Goal: Task Accomplishment & Management: Manage account settings

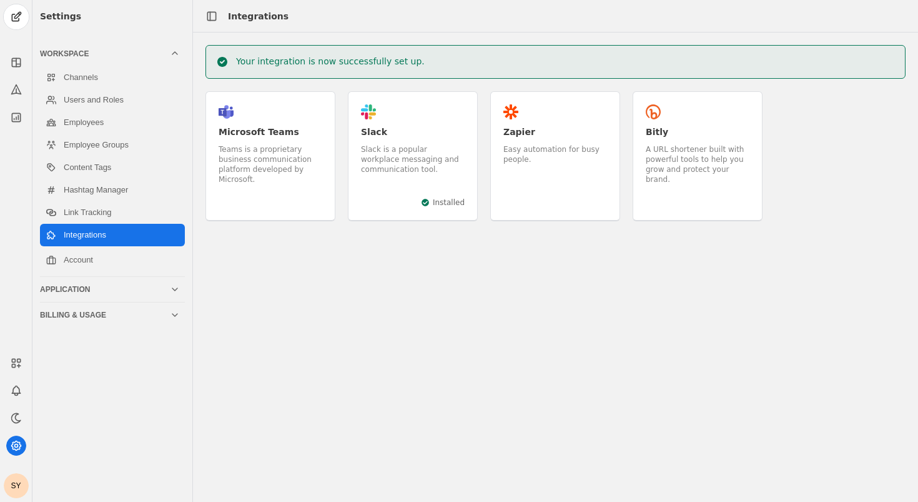
click at [408, 257] on div "Your integration is now successfully set up. .st0{fill:#5059C9;} .st1{fill:#7B8…" at bounding box center [555, 266] width 725 height 469
click at [98, 78] on link "Channels" at bounding box center [112, 77] width 145 height 22
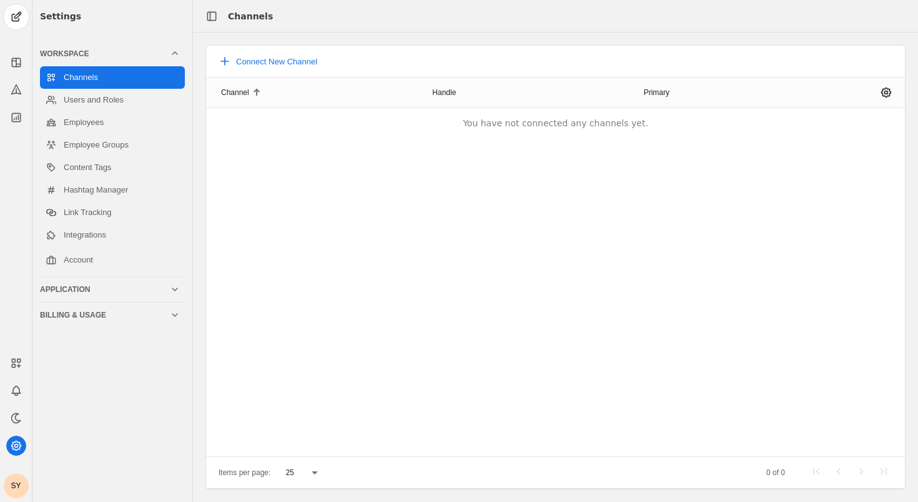
click at [52, 19] on div "Settings" at bounding box center [112, 16] width 145 height 32
click at [374, 256] on div "Channel Handle Primary You have not connected any channels yet." at bounding box center [555, 266] width 699 height 379
click at [326, 31] on div at bounding box center [592, 16] width 638 height 32
click at [101, 119] on link "Employees" at bounding box center [112, 122] width 145 height 22
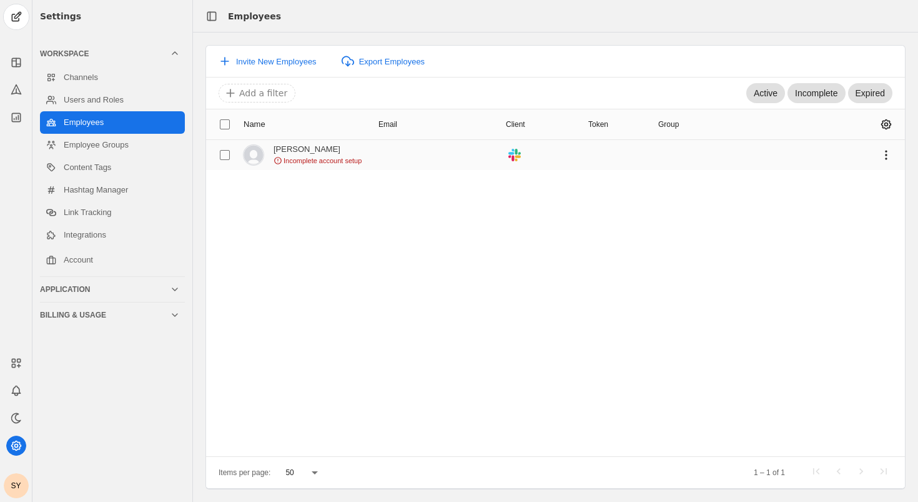
click at [254, 154] on img at bounding box center [254, 155] width 20 height 20
click at [422, 161] on mat-cell at bounding box center [434, 155] width 122 height 30
click at [380, 232] on div "Name Email Client Token Group Shunyao Yu Incomplete account setup .cls-1{fill:#…" at bounding box center [555, 282] width 699 height 347
click at [391, 26] on div at bounding box center [596, 16] width 630 height 32
click at [112, 77] on link "Channels" at bounding box center [112, 77] width 145 height 22
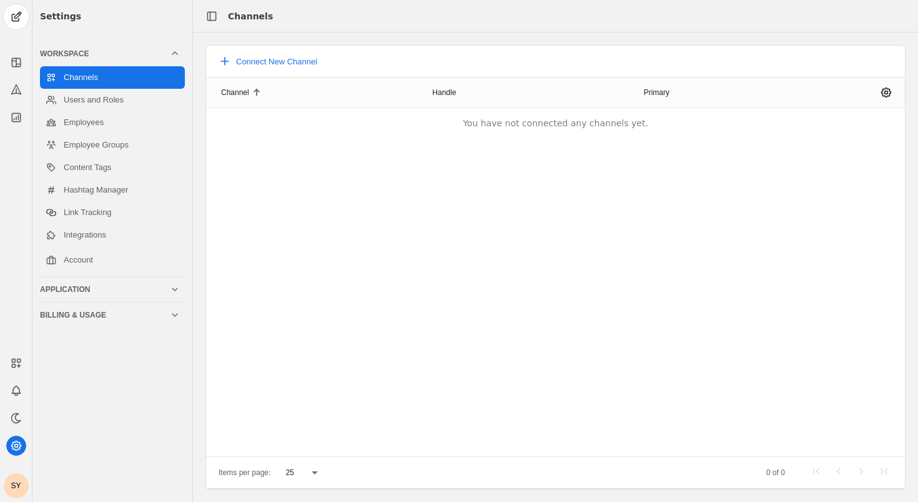
click at [63, 14] on div "Settings" at bounding box center [112, 16] width 145 height 32
click at [100, 124] on link "Employees" at bounding box center [112, 122] width 145 height 22
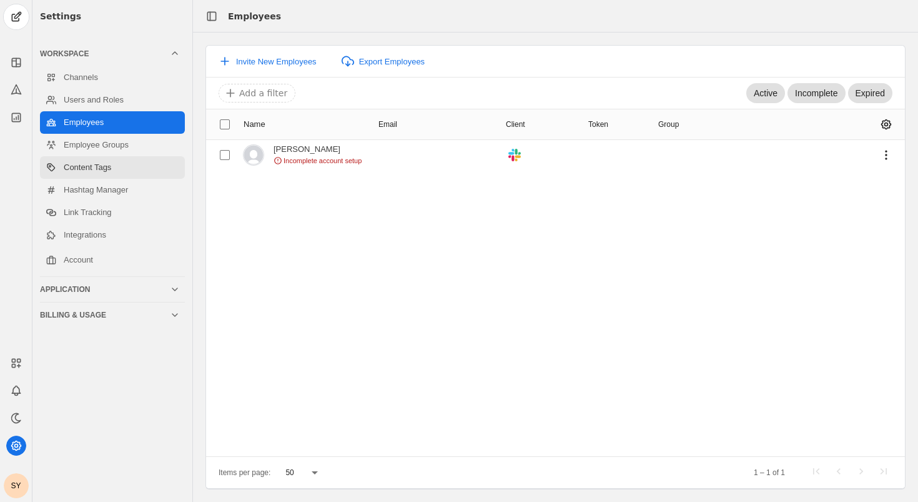
click at [101, 172] on link "Content Tags" at bounding box center [112, 167] width 145 height 22
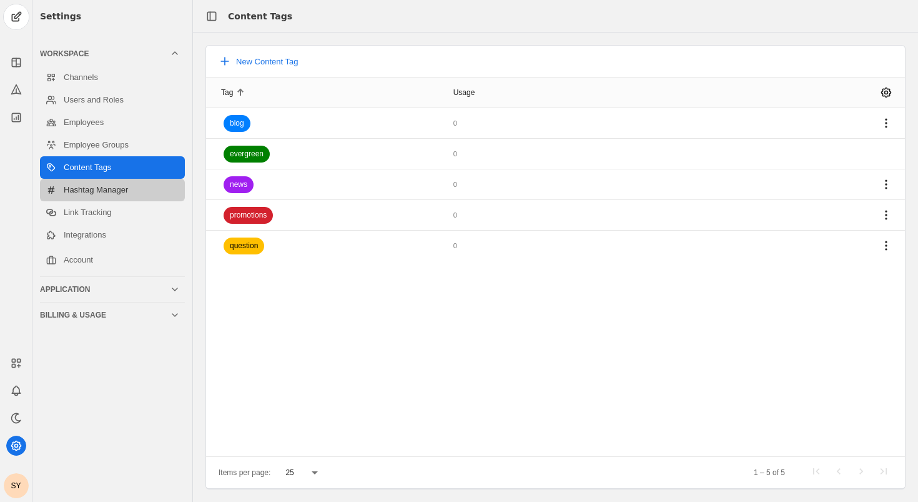
click at [111, 189] on link "Hashtag Manager" at bounding box center [112, 190] width 145 height 22
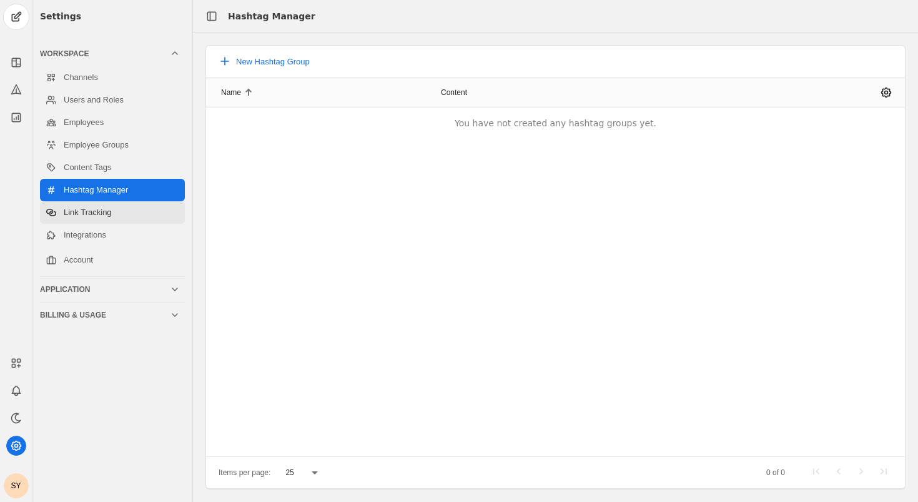
click at [102, 207] on link "Link Tracking" at bounding box center [112, 212] width 145 height 22
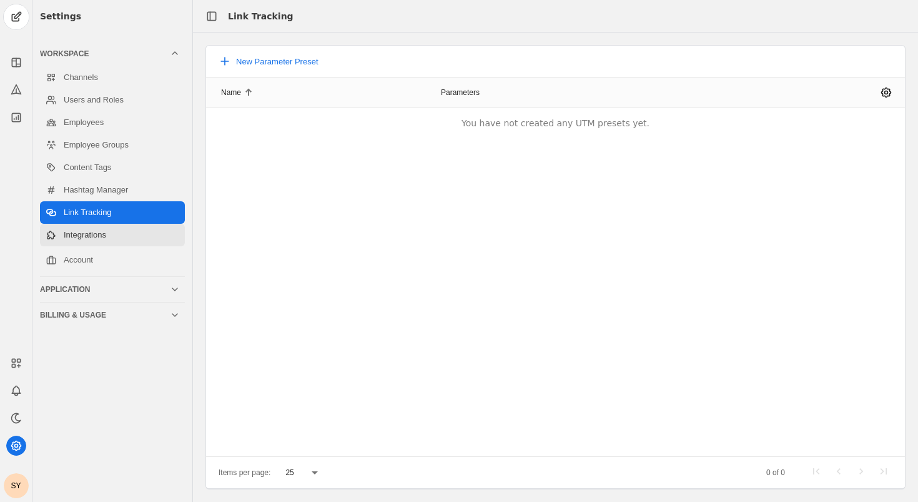
click at [96, 237] on link "Integrations" at bounding box center [112, 235] width 145 height 22
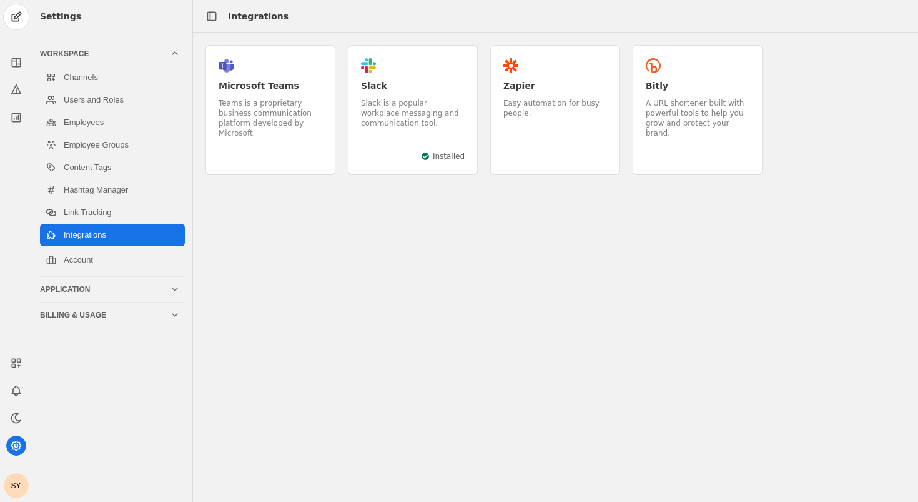
click at [393, 91] on div "Slack" at bounding box center [413, 85] width 104 height 12
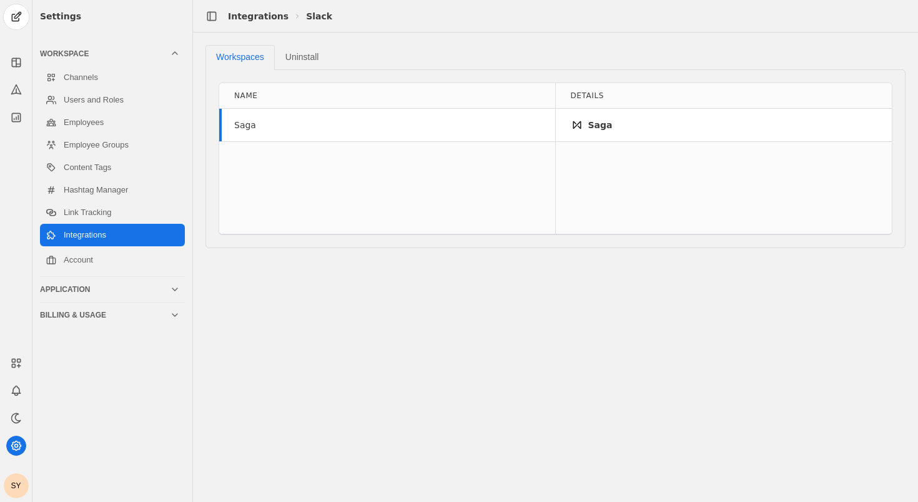
click at [392, 59] on div "Workspaces Uninstall" at bounding box center [555, 57] width 700 height 25
click at [452, 128] on div "Saga" at bounding box center [387, 125] width 336 height 32
click at [381, 75] on mat-tab-body "Name Saga Details Saga" at bounding box center [555, 158] width 700 height 179
click at [257, 16] on div "Integrations" at bounding box center [258, 16] width 61 height 12
click at [91, 82] on link "Channels" at bounding box center [112, 77] width 145 height 22
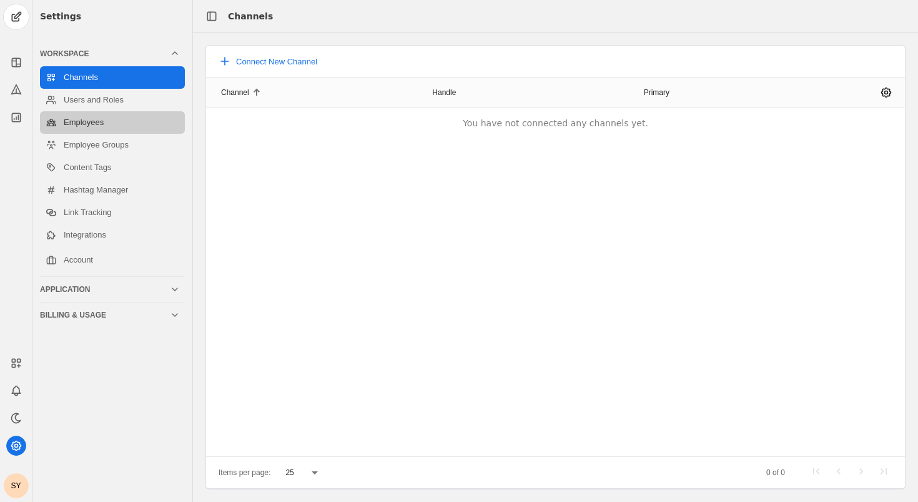
click at [112, 120] on link "Employees" at bounding box center [112, 122] width 145 height 22
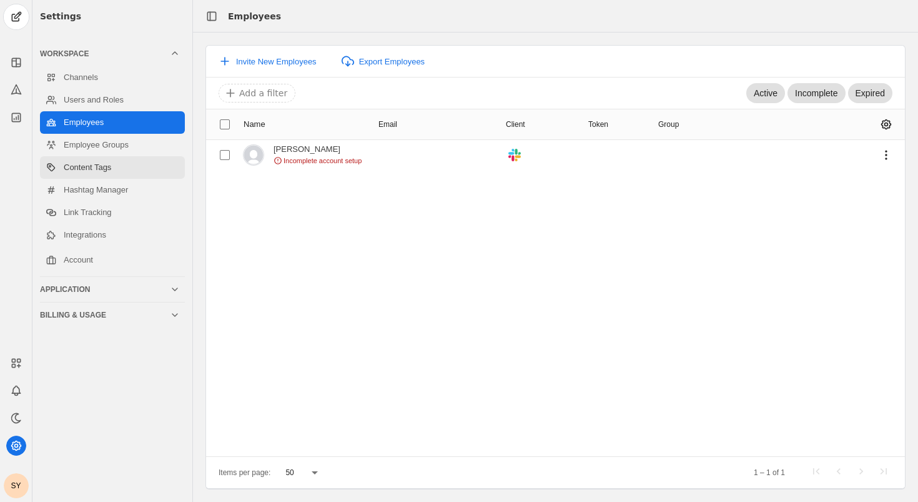
click at [112, 172] on link "Content Tags" at bounding box center [112, 167] width 145 height 22
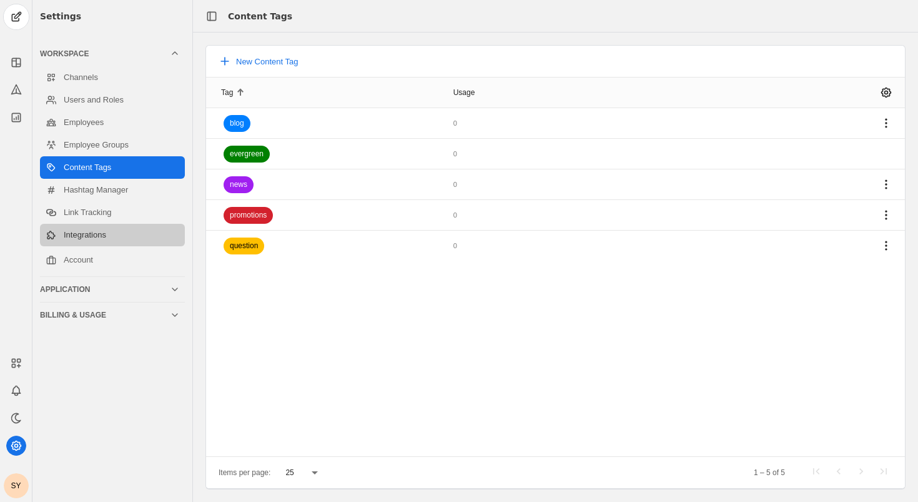
click at [96, 233] on link "Integrations" at bounding box center [112, 235] width 145 height 22
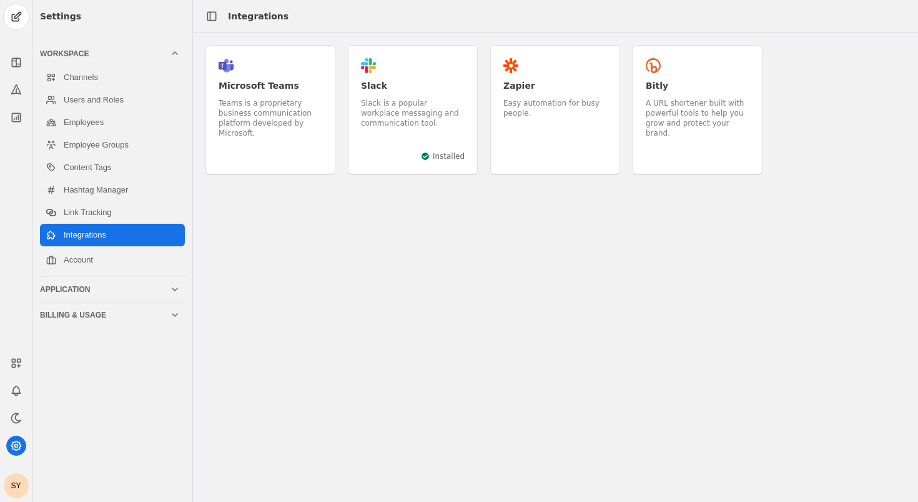
click at [561, 221] on div ".st0{fill:#5059C9;} .st1{fill:#7B83EB;} .st2{opacity:0.2;enable-background:new …" at bounding box center [555, 266] width 725 height 469
click at [14, 60] on icon at bounding box center [16, 62] width 12 height 12
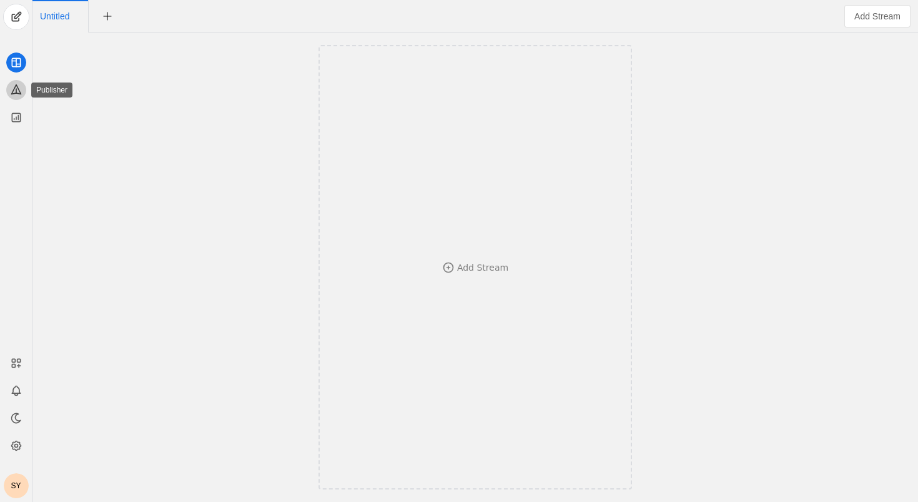
click at [16, 86] on icon at bounding box center [15, 89] width 9 height 9
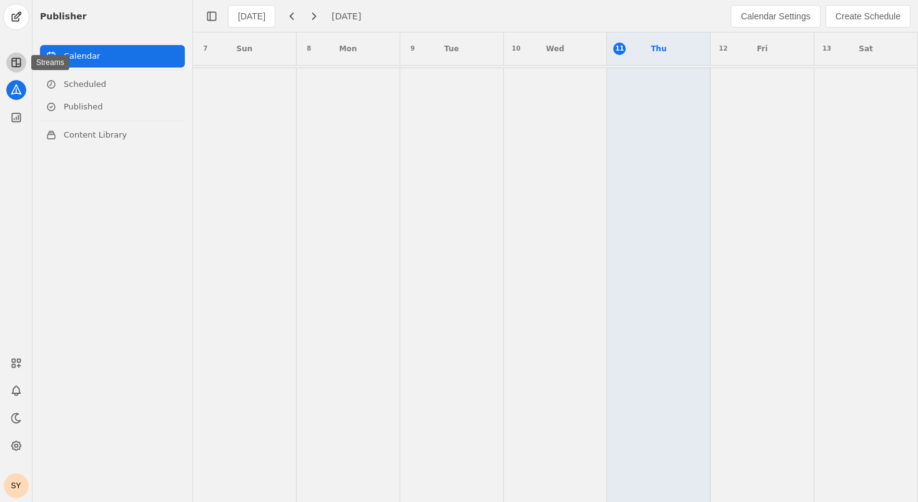
click at [16, 64] on icon at bounding box center [16, 62] width 0 height 8
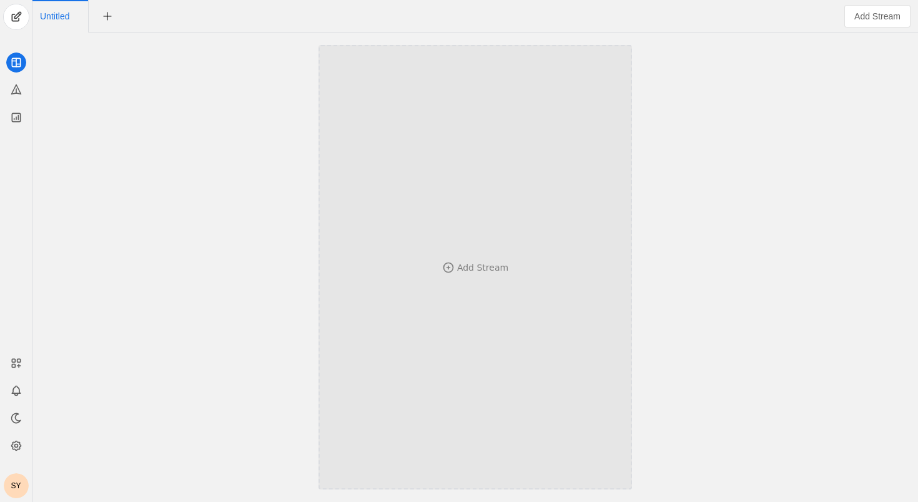
click at [458, 269] on div "Add Stream" at bounding box center [482, 267] width 51 height 12
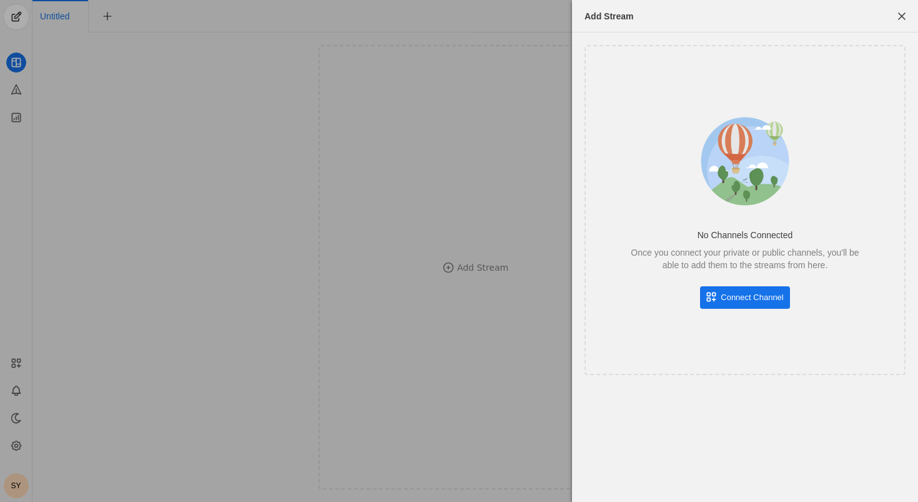
click at [726, 297] on span "Connect Channel" at bounding box center [752, 297] width 62 height 12
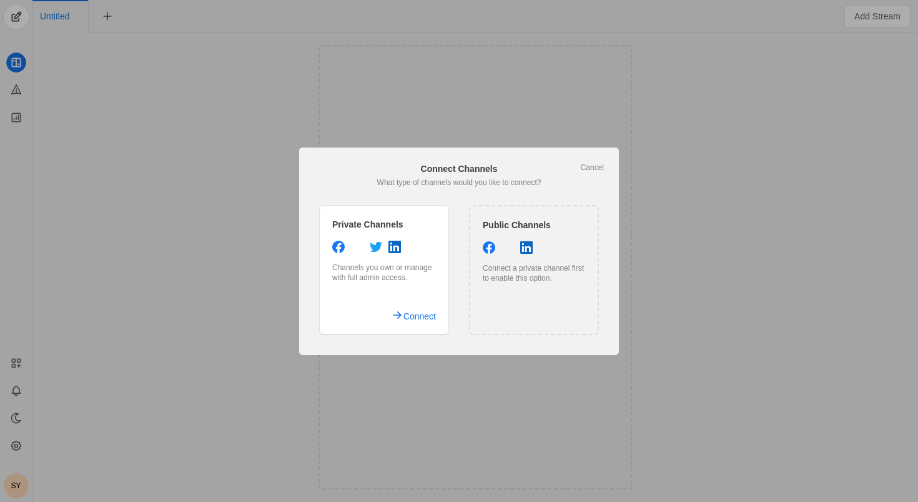
click at [558, 275] on div "Connect a private channel first to enable this option." at bounding box center [534, 273] width 102 height 20
click at [405, 316] on span "Connect" at bounding box center [419, 316] width 32 height 22
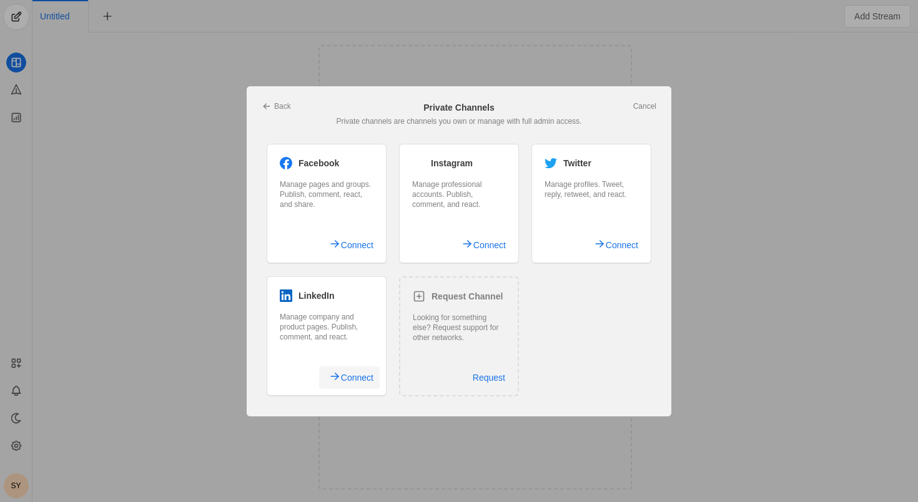
click at [342, 380] on span "Connect" at bounding box center [357, 377] width 32 height 22
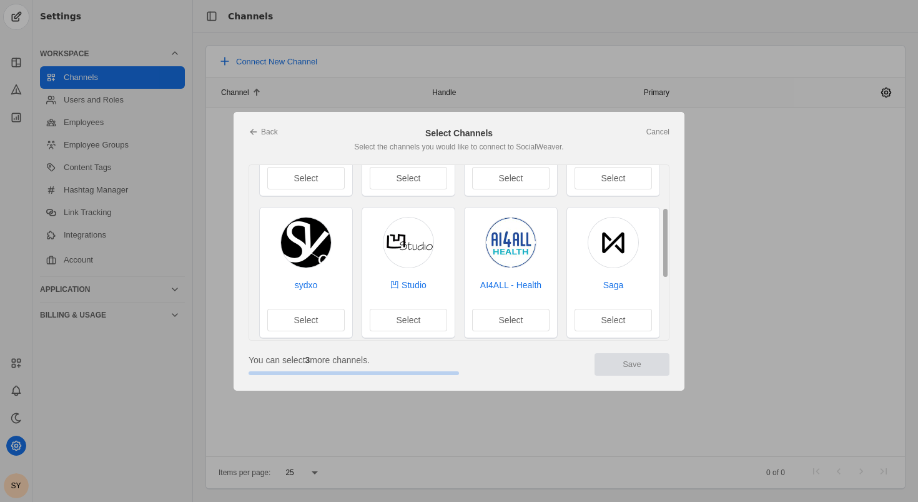
scroll to position [115, 0]
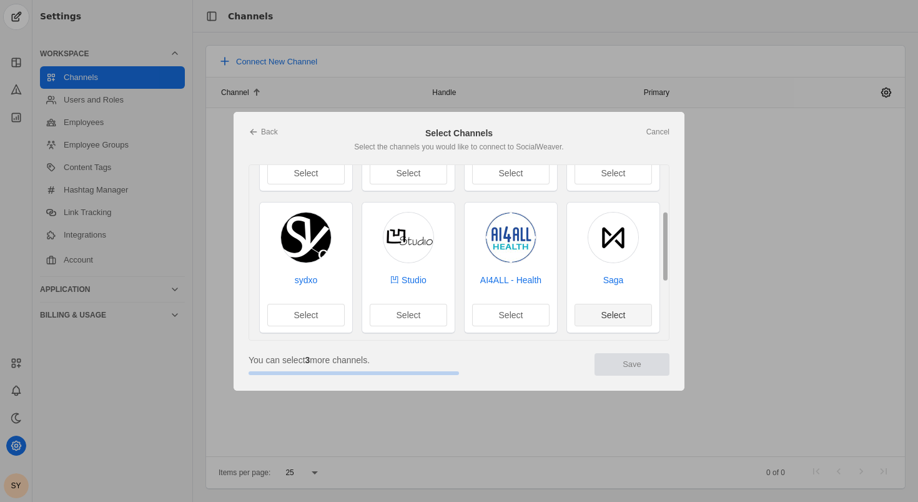
click at [621, 314] on span "Select" at bounding box center [613, 315] width 24 height 12
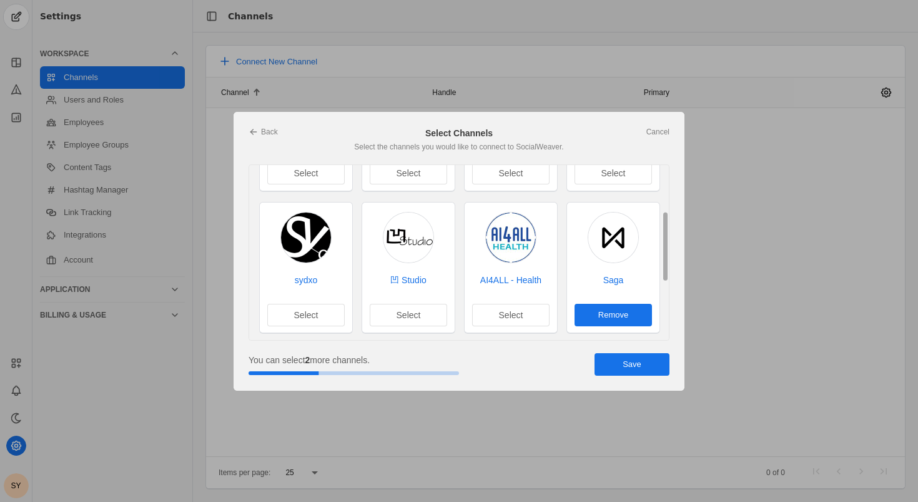
click at [632, 362] on span "Save" at bounding box center [632, 364] width 19 height 12
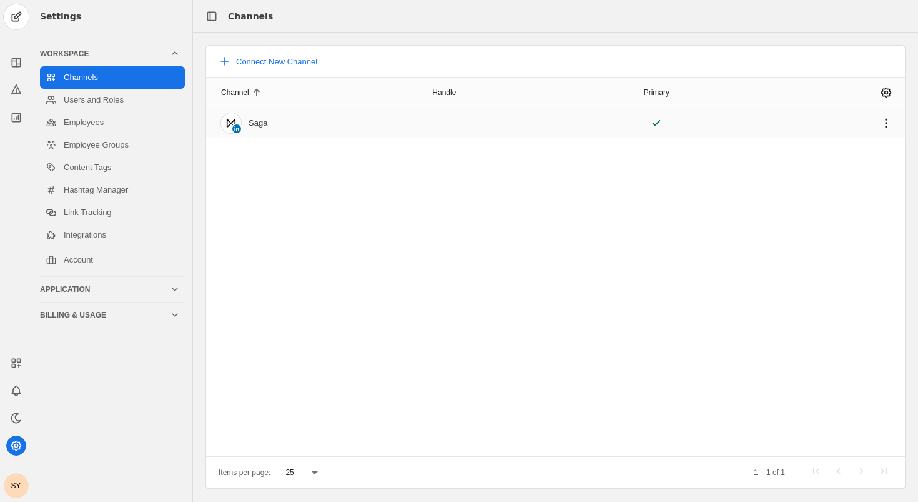
click at [280, 127] on mat-cell "Saga" at bounding box center [316, 123] width 221 height 30
click at [17, 87] on icon at bounding box center [15, 89] width 9 height 9
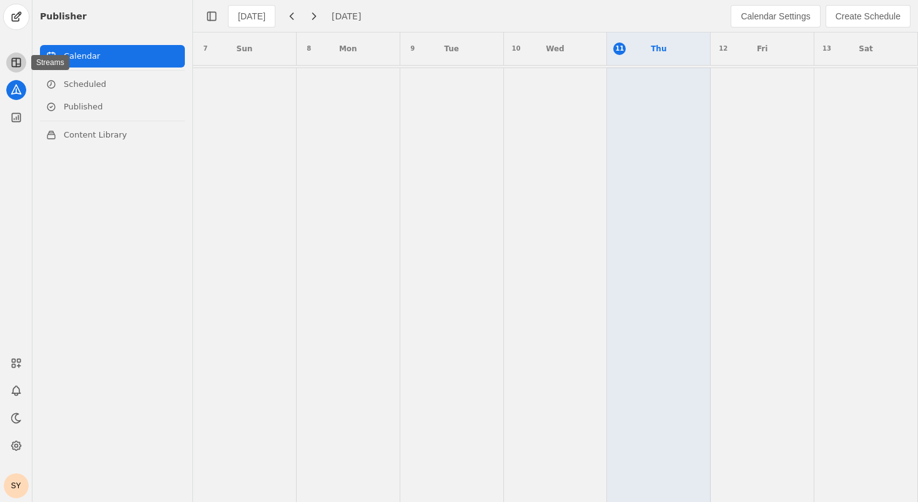
click at [14, 64] on icon at bounding box center [16, 62] width 12 height 12
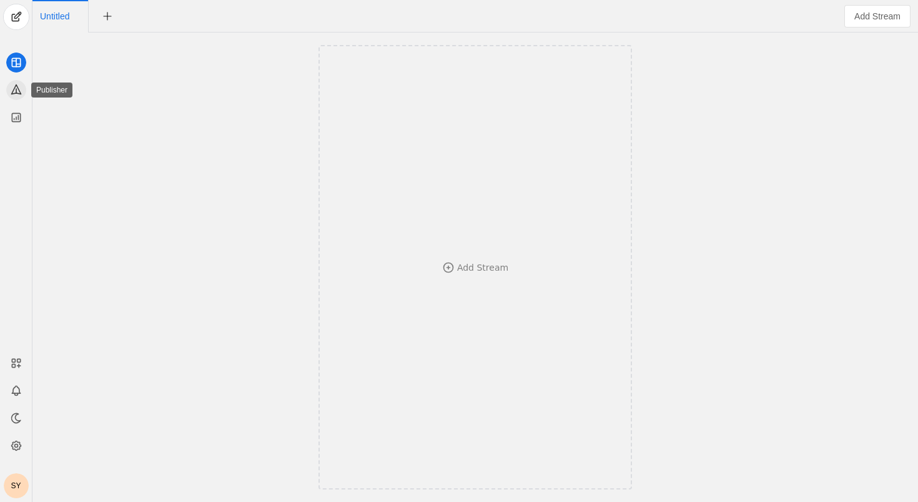
click at [14, 99] on app-icon at bounding box center [16, 90] width 20 height 20
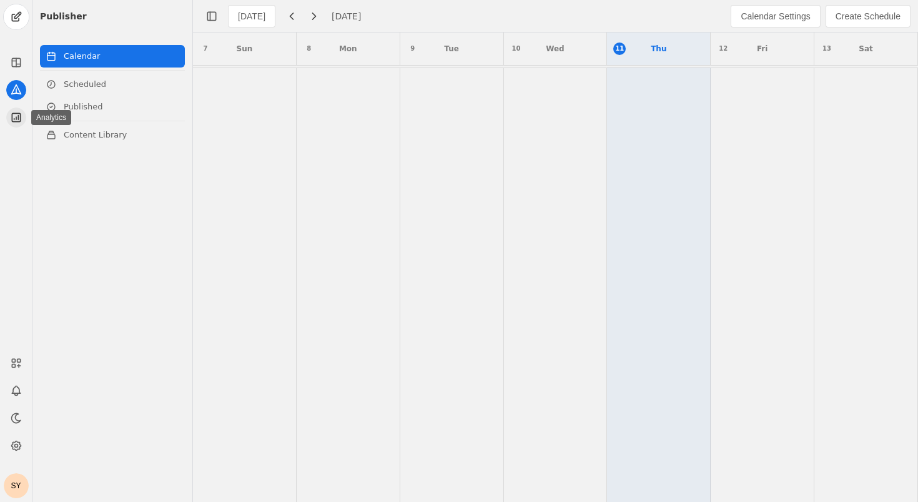
click at [14, 118] on icon at bounding box center [16, 117] width 12 height 12
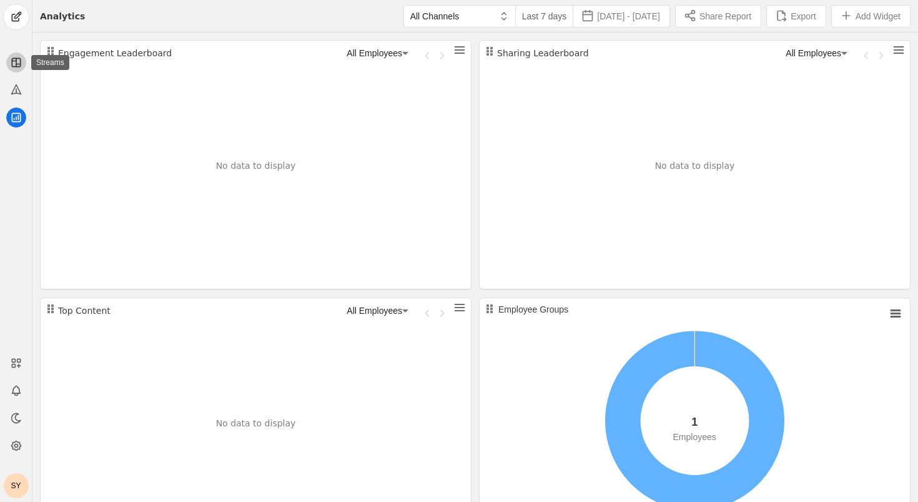
click at [22, 64] on app-icon at bounding box center [16, 62] width 20 height 20
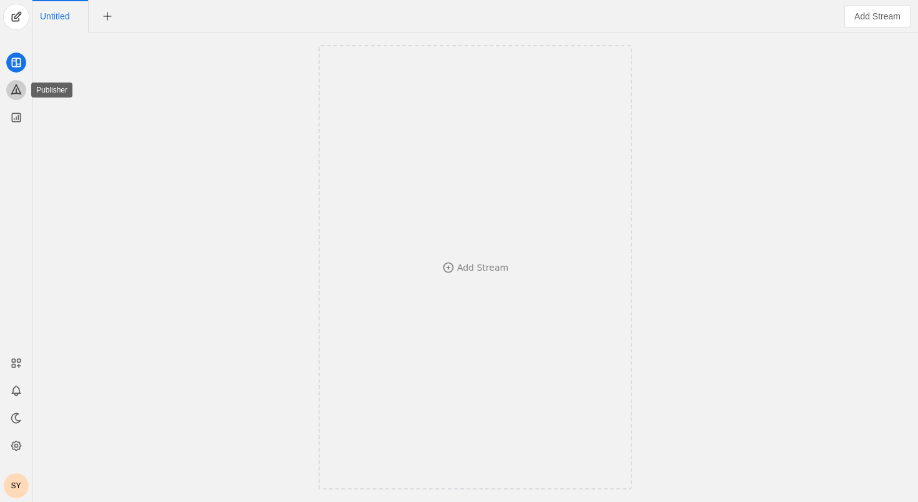
click at [18, 84] on icon at bounding box center [16, 89] width 12 height 12
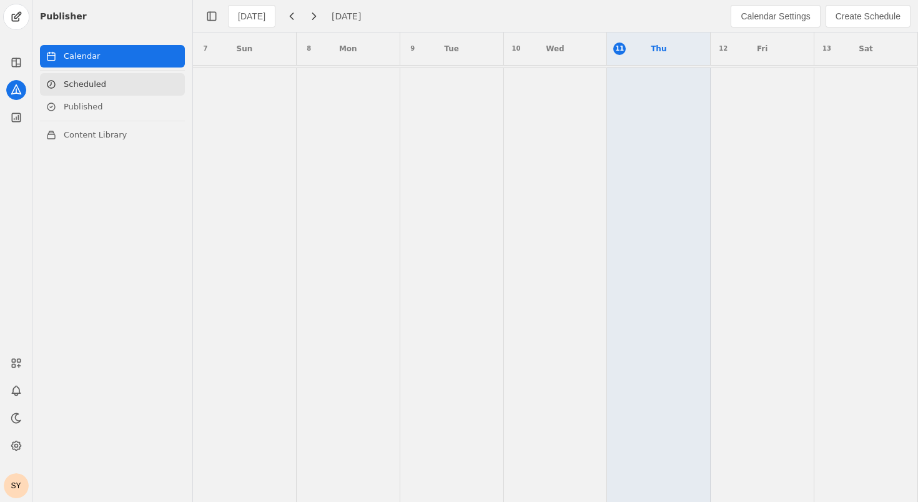
click at [82, 89] on link "Scheduled" at bounding box center [112, 84] width 145 height 22
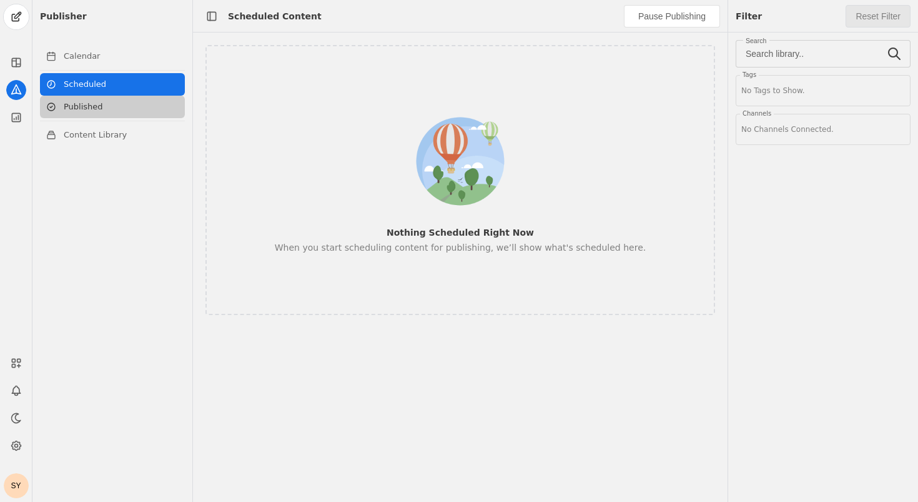
click at [82, 108] on link "Published" at bounding box center [112, 107] width 145 height 22
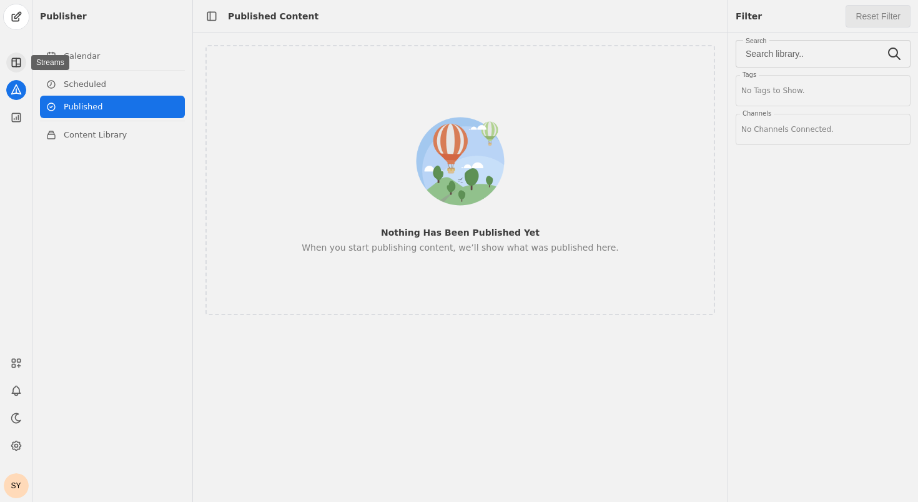
click at [17, 62] on icon at bounding box center [16, 62] width 12 height 12
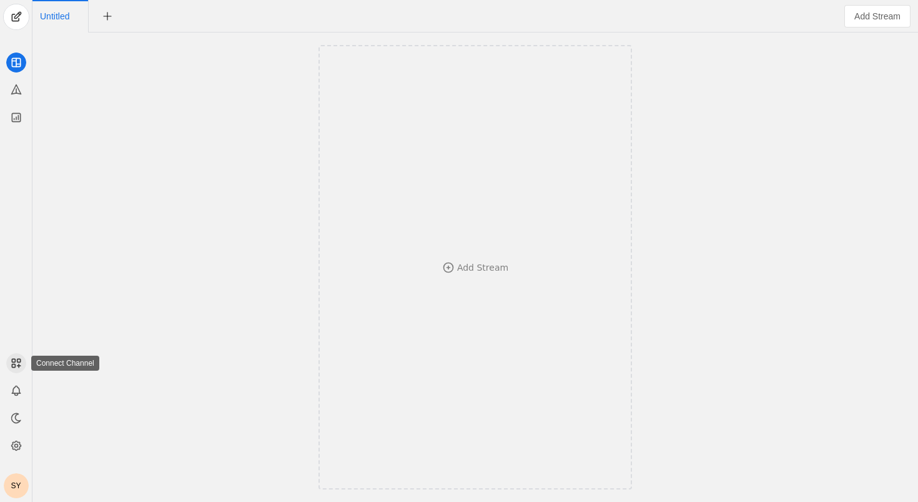
click at [17, 358] on rect at bounding box center [18, 359] width 3 height 3
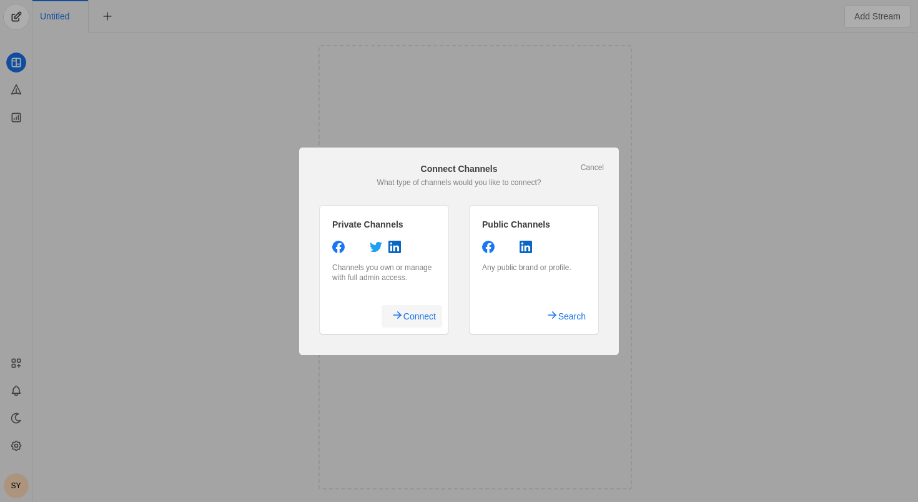
click at [417, 315] on span "Connect" at bounding box center [419, 316] width 32 height 22
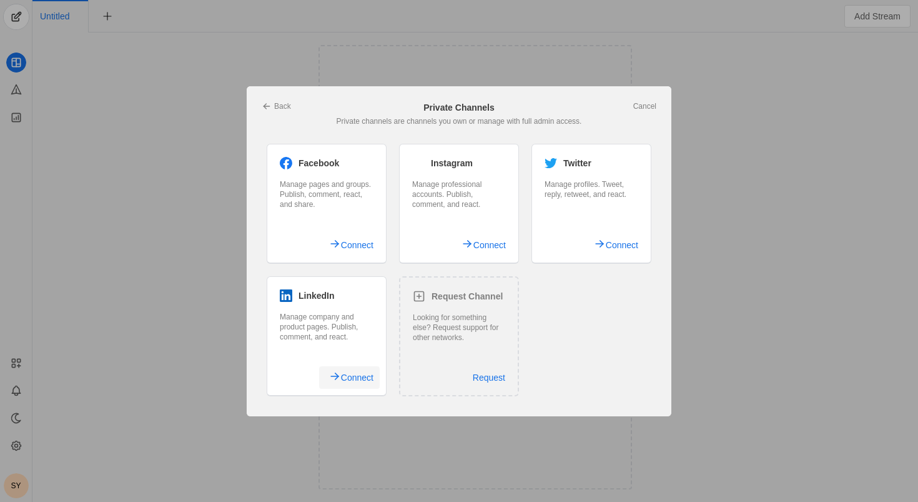
click at [353, 376] on span "Connect" at bounding box center [357, 377] width 32 height 22
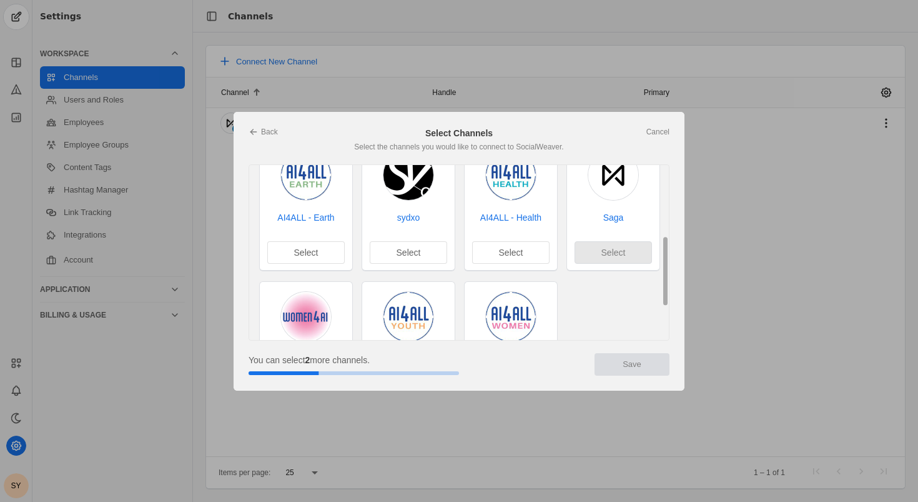
scroll to position [175, 0]
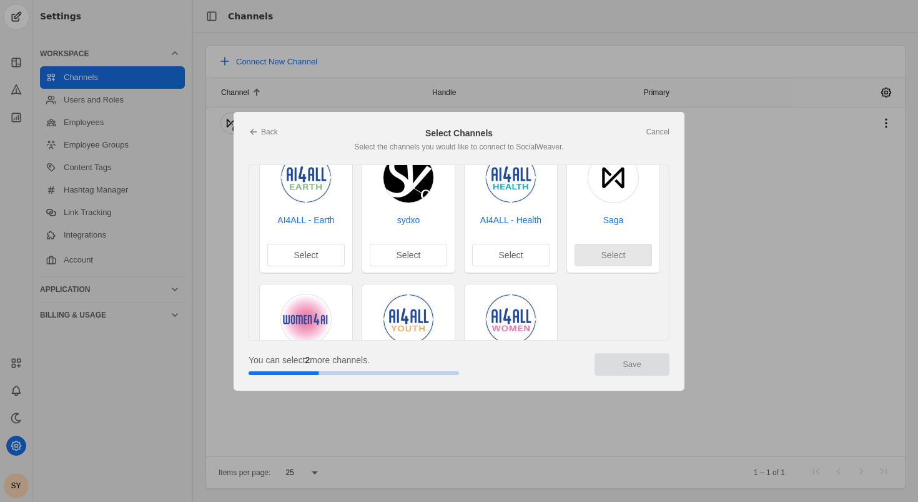
click at [688, 142] on div at bounding box center [459, 251] width 918 height 502
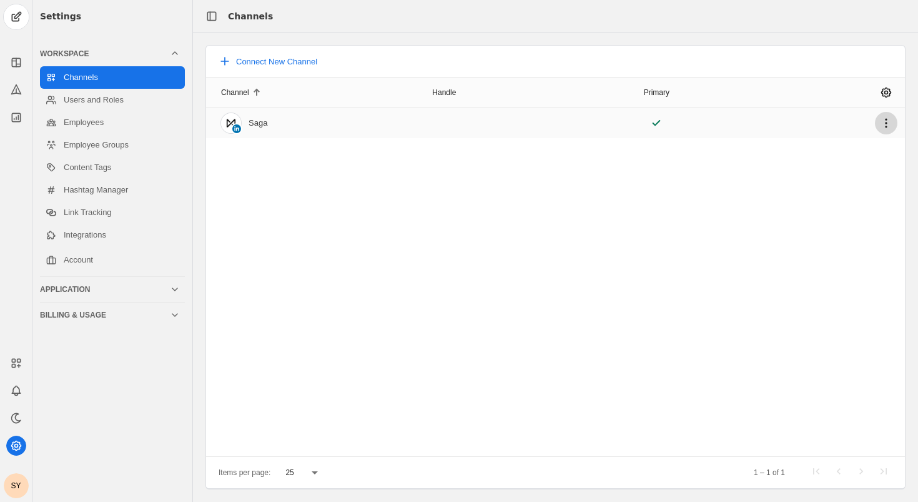
click at [882, 121] on span "undefined" at bounding box center [886, 123] width 22 height 22
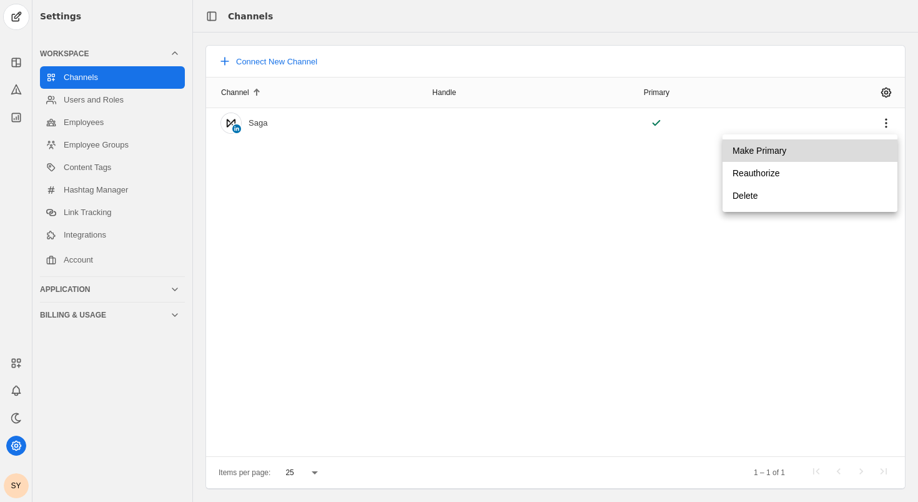
click at [778, 147] on span "Make Primary" at bounding box center [760, 150] width 54 height 22
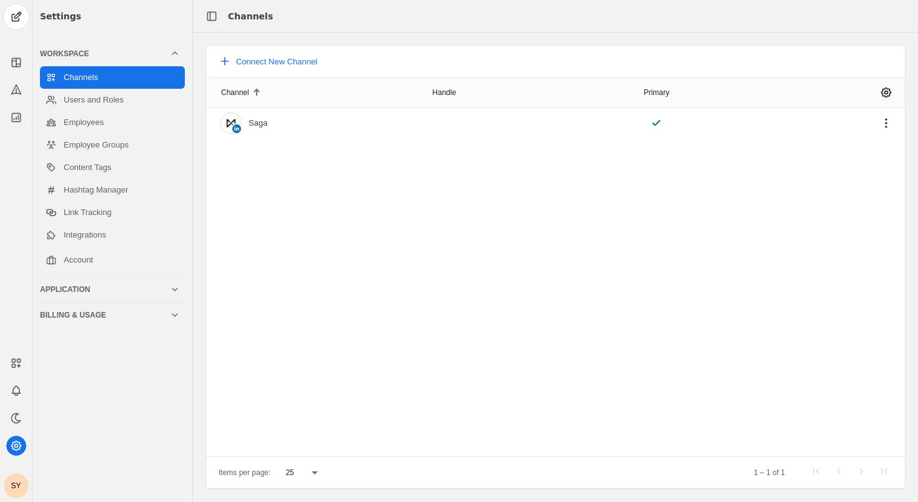
click at [442, 184] on div "Channel Handle Primary Saga" at bounding box center [555, 266] width 699 height 379
click at [98, 234] on link "Integrations" at bounding box center [112, 235] width 145 height 22
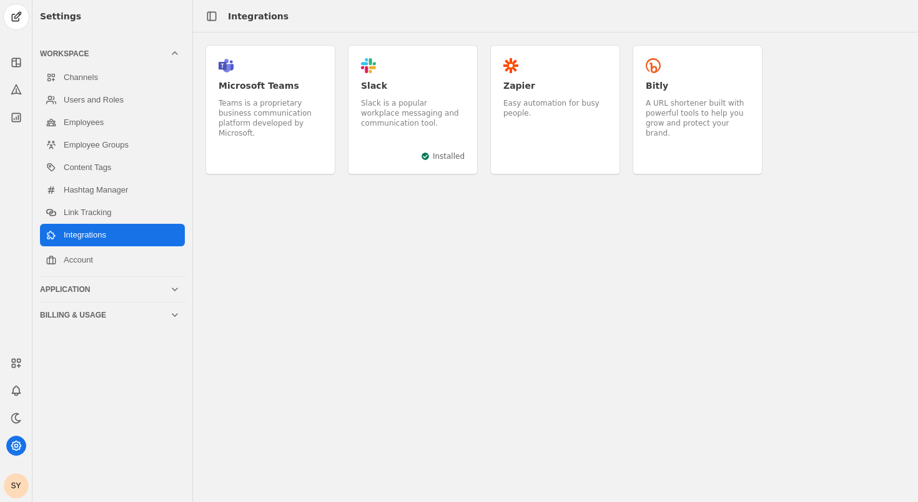
click at [423, 84] on div "Slack" at bounding box center [413, 85] width 104 height 12
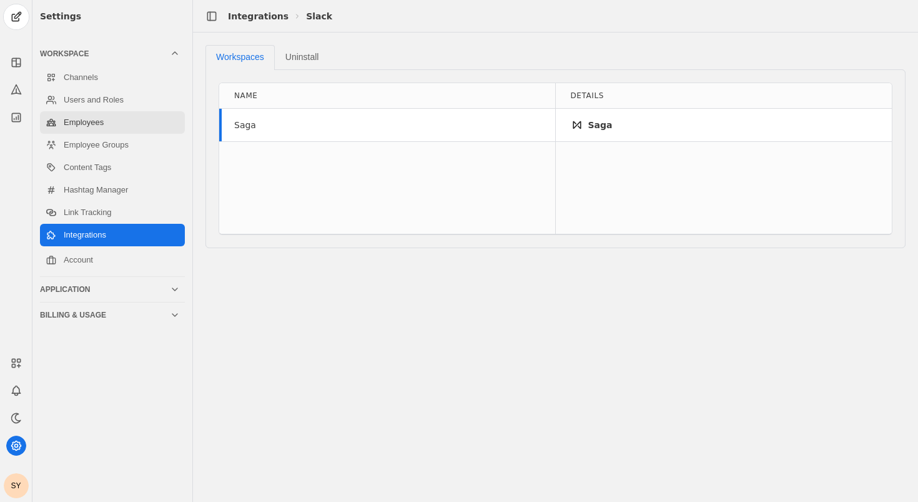
click at [104, 114] on link "Employees" at bounding box center [112, 122] width 145 height 22
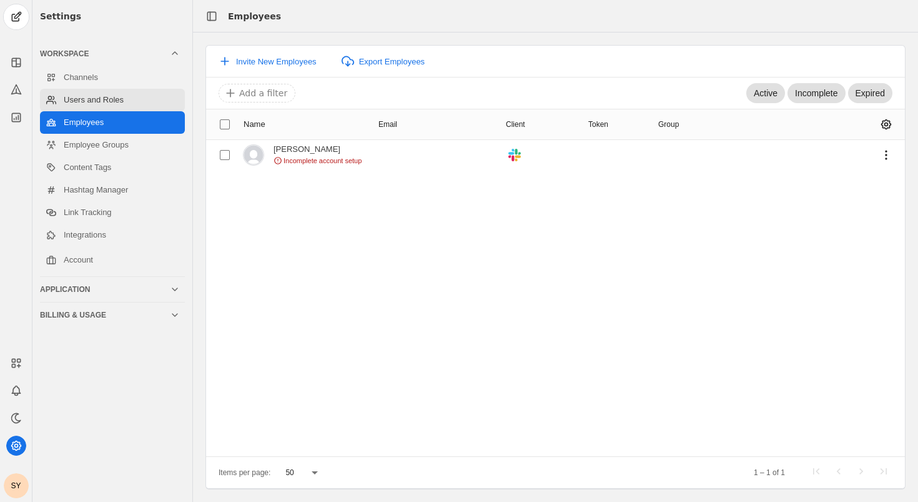
click at [101, 99] on link "Users and Roles" at bounding box center [112, 100] width 145 height 22
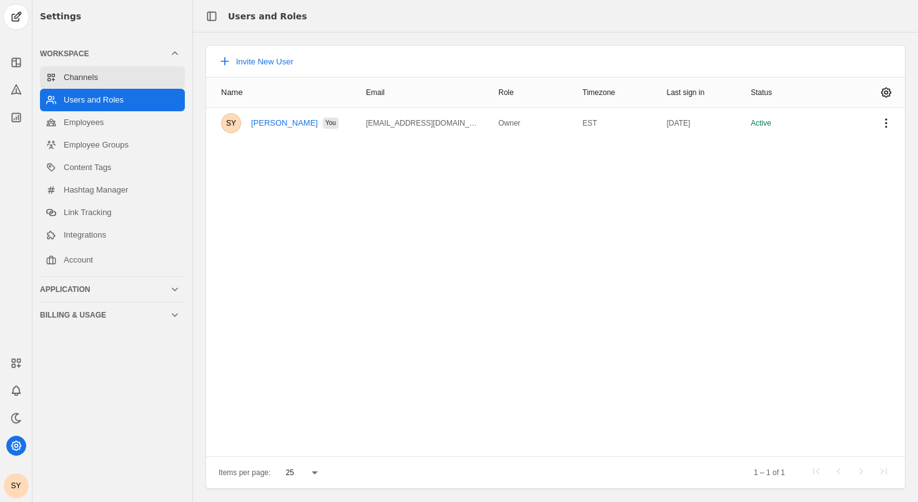
click at [96, 77] on link "Channels" at bounding box center [112, 77] width 145 height 22
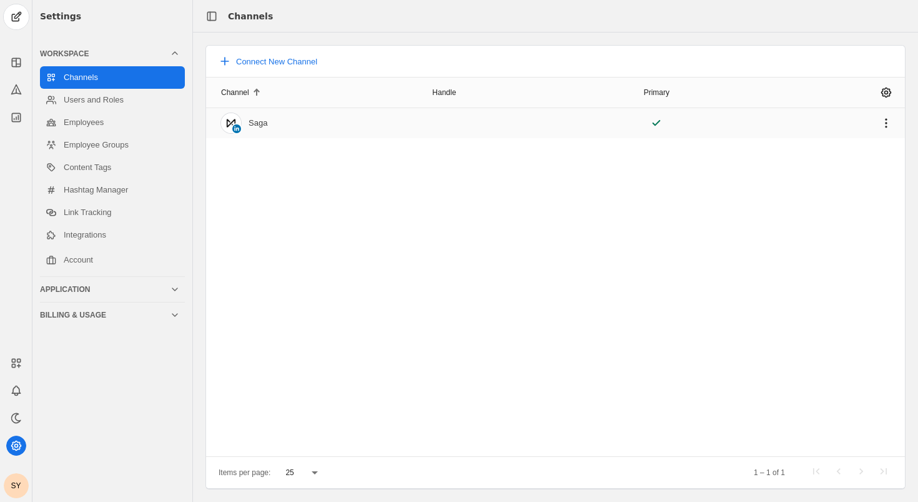
click at [232, 120] on img at bounding box center [231, 123] width 20 height 20
click at [264, 167] on div "Channel Handle Primary Saga" at bounding box center [555, 266] width 699 height 379
click at [888, 118] on span "undefined" at bounding box center [886, 123] width 22 height 22
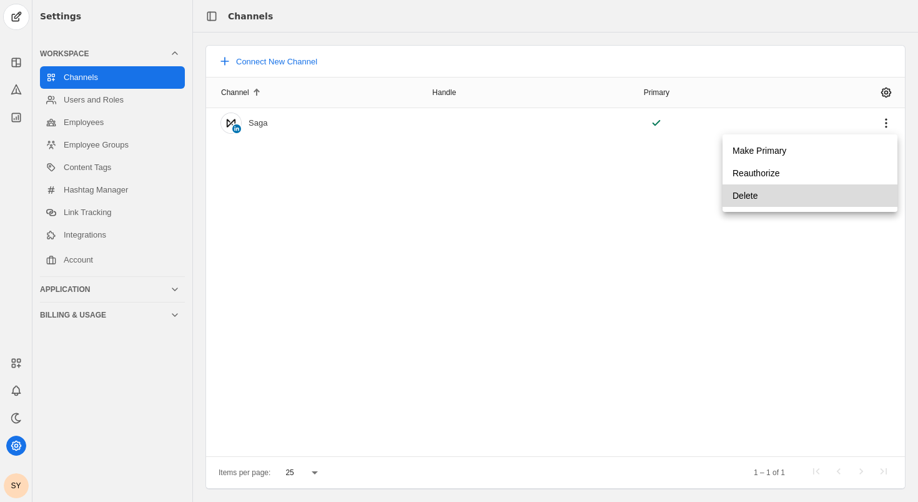
click at [756, 194] on span "Delete" at bounding box center [745, 195] width 25 height 22
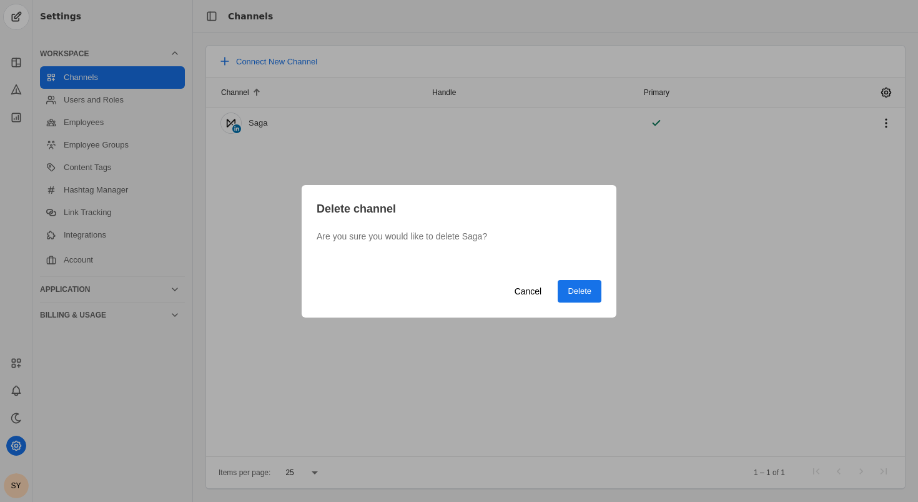
click at [581, 289] on span "Delete" at bounding box center [580, 291] width 24 height 12
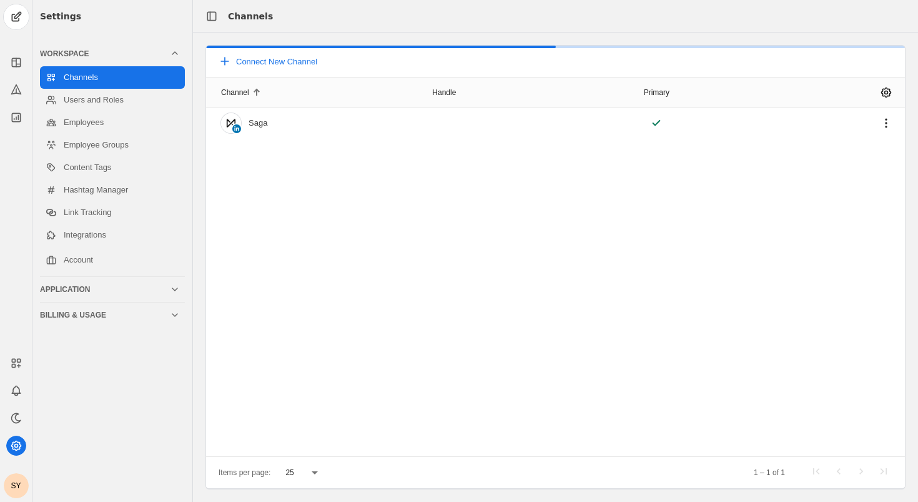
click at [536, 290] on div "Channel Handle Primary Saga" at bounding box center [555, 266] width 699 height 379
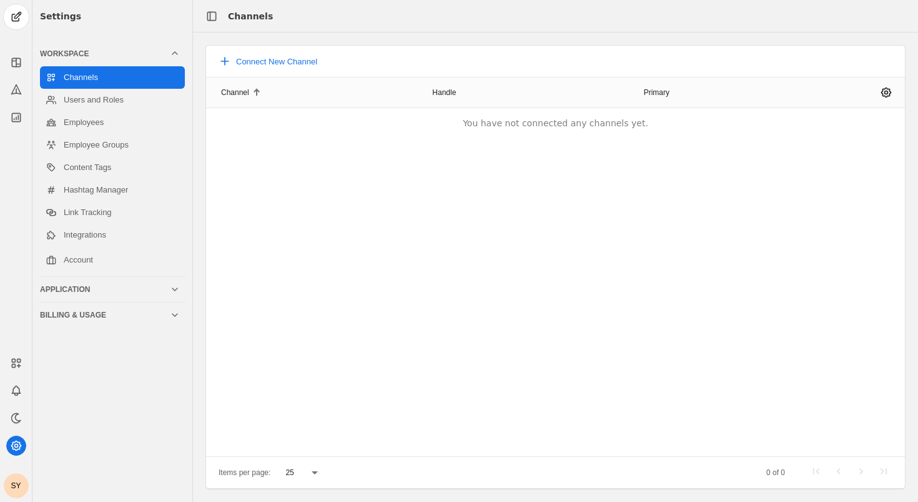
click at [311, 205] on div "Channel Handle Primary You have not connected any channels yet." at bounding box center [555, 266] width 699 height 379
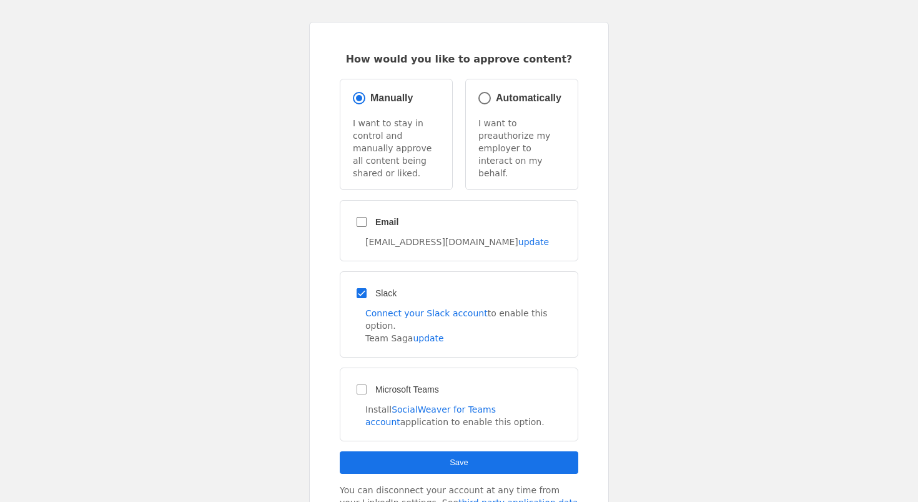
scroll to position [57, 0]
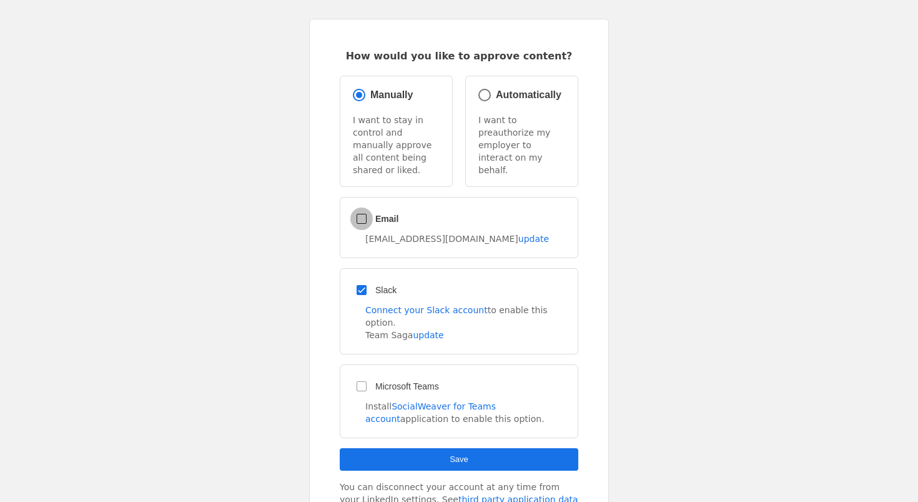
click at [362, 207] on input "Email" at bounding box center [361, 218] width 22 height 22
click at [360, 207] on input "Email" at bounding box center [361, 218] width 22 height 22
checkbox input "false"
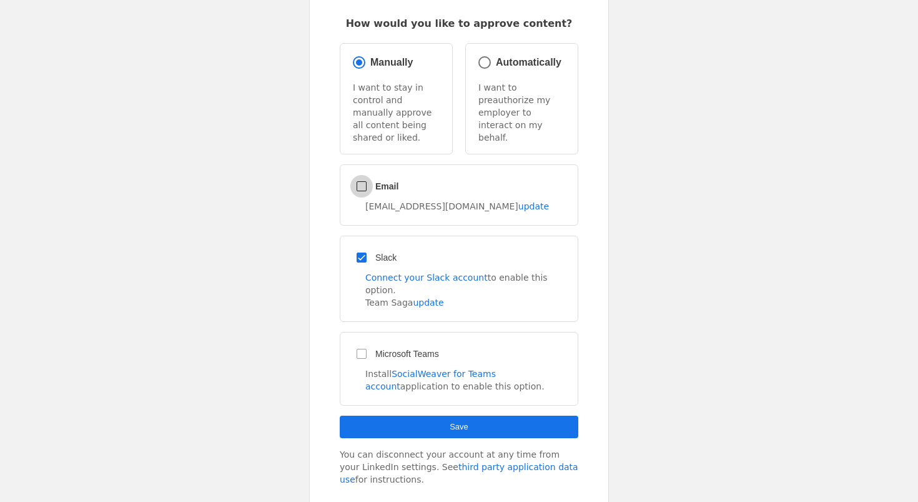
scroll to position [89, 0]
click at [440, 416] on span "submit" at bounding box center [459, 427] width 239 height 22
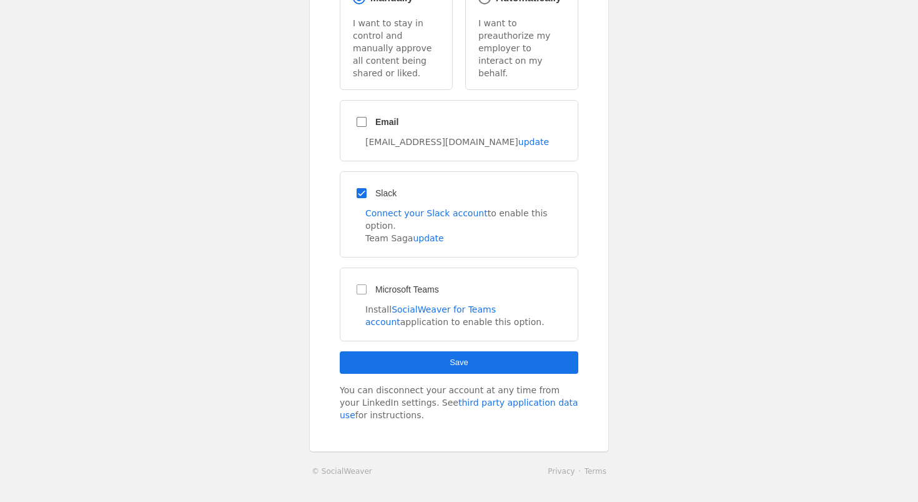
scroll to position [186, 0]
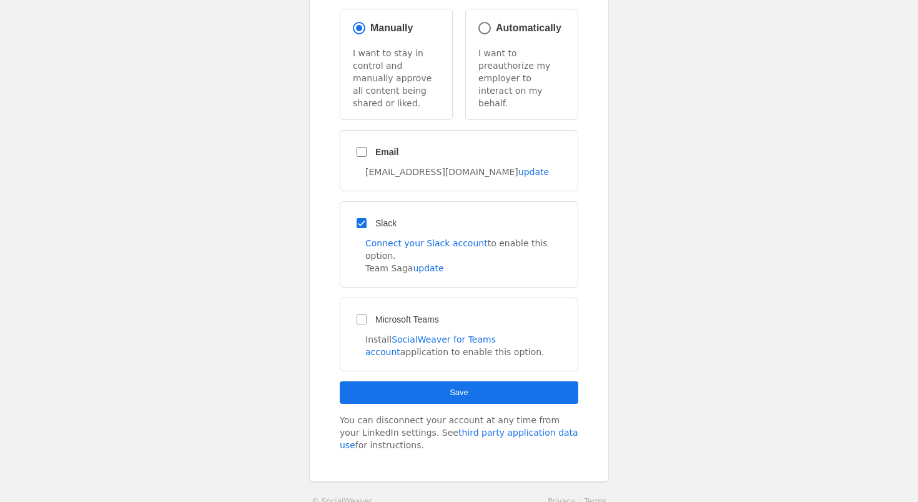
click at [448, 381] on span "submit" at bounding box center [459, 392] width 239 height 22
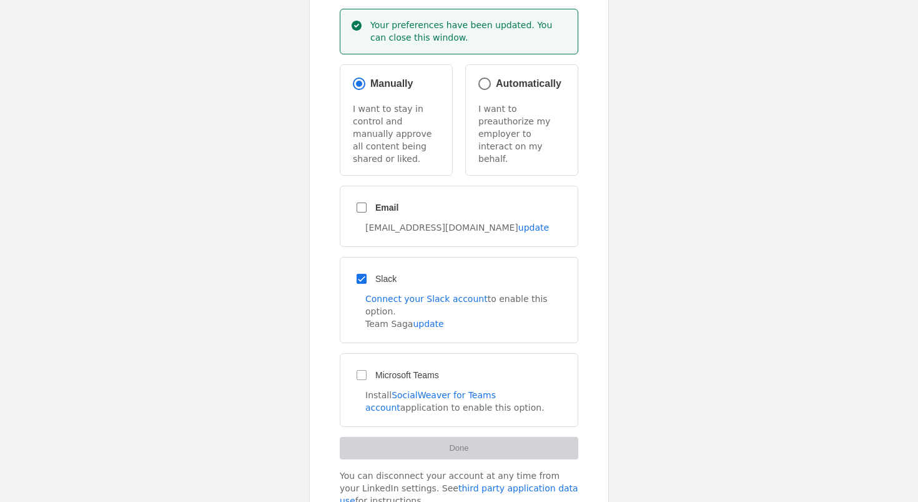
scroll to position [180, 0]
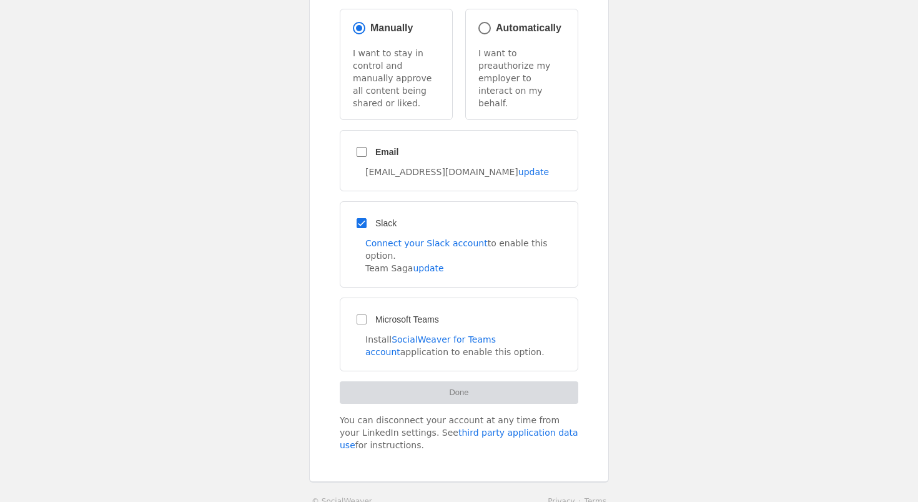
click at [701, 126] on app-employee-complete "How would you like to approve content? Your preferences have been updated. You …" at bounding box center [459, 185] width 918 height 693
